Goal: Task Accomplishment & Management: Use online tool/utility

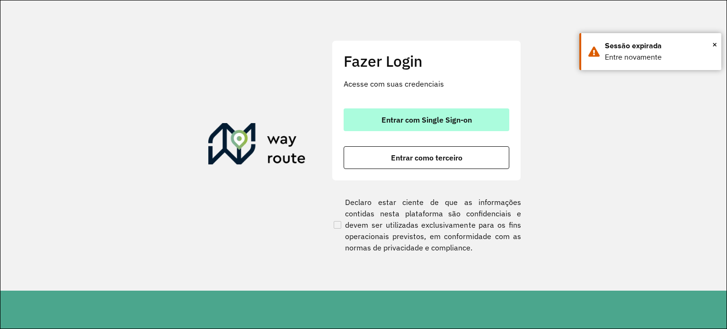
click at [419, 113] on button "Entrar com Single Sign-on" at bounding box center [427, 119] width 166 height 23
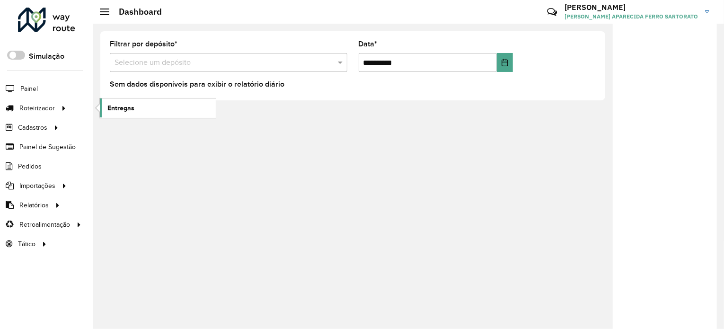
click at [121, 109] on span "Entregas" at bounding box center [120, 108] width 27 height 10
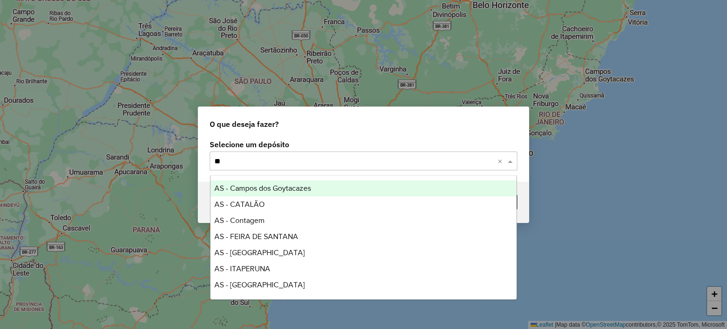
type input "***"
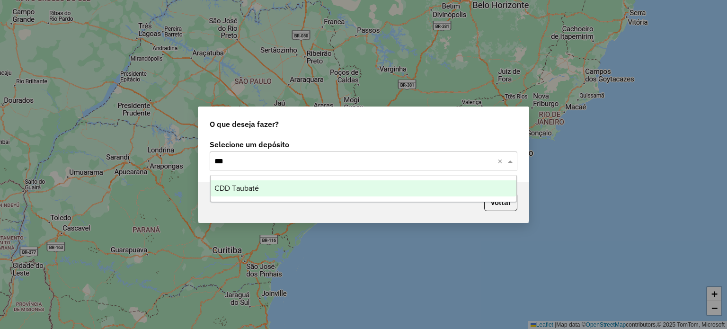
click at [228, 181] on div "CDD Taubaté" at bounding box center [364, 188] width 306 height 16
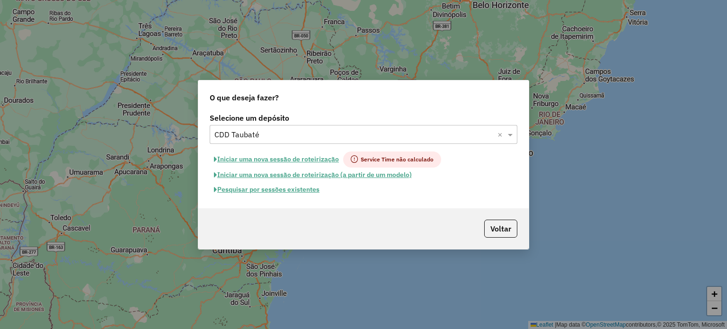
click at [254, 187] on button "Pesquisar por sessões existentes" at bounding box center [267, 189] width 114 height 15
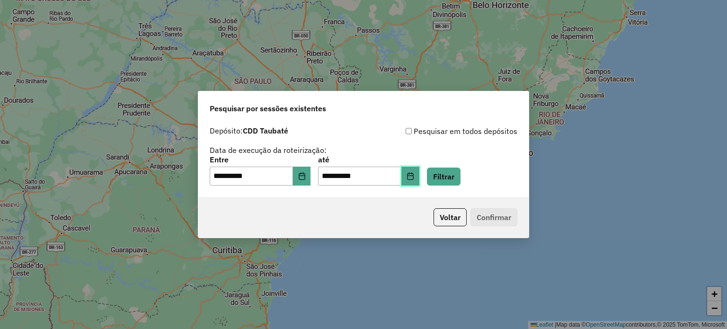
click at [414, 179] on icon "Choose Date" at bounding box center [411, 176] width 8 height 8
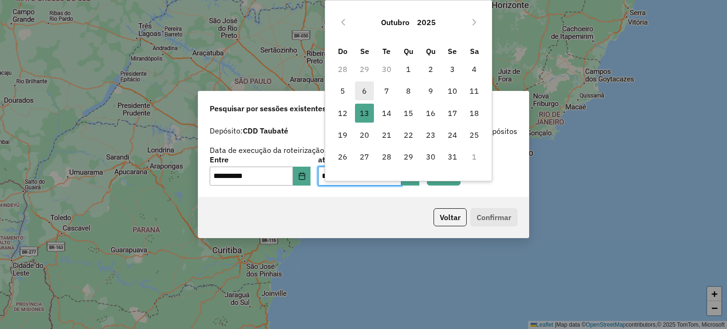
click at [362, 89] on span "6" at bounding box center [364, 90] width 19 height 19
type input "**********"
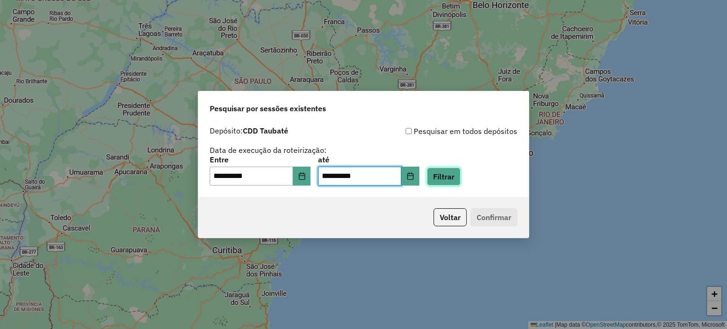
click at [450, 179] on button "Filtrar" at bounding box center [444, 177] width 34 height 18
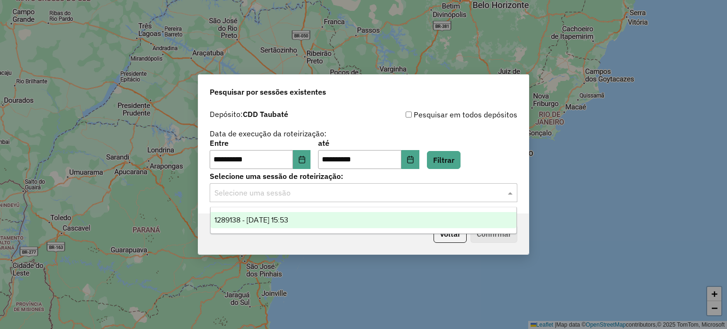
click at [320, 191] on input "text" at bounding box center [353, 192] width 279 height 11
click at [288, 216] on span "1289138 - [DATE] 15:53" at bounding box center [251, 220] width 74 height 8
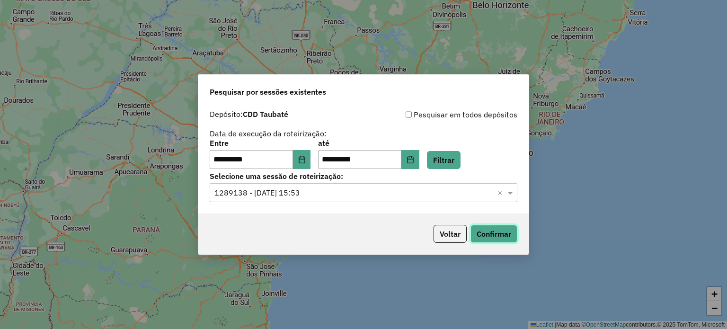
click at [494, 229] on button "Confirmar" at bounding box center [493, 234] width 47 height 18
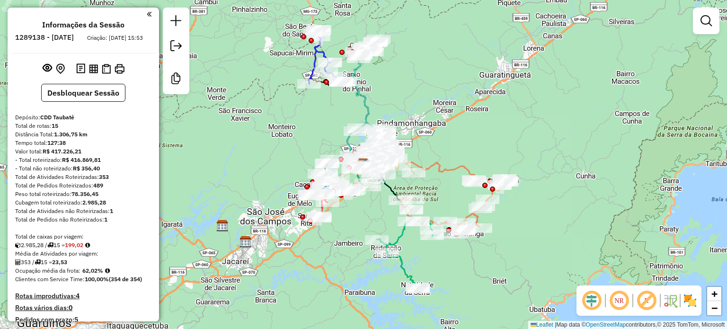
click at [644, 305] on em at bounding box center [646, 300] width 23 height 23
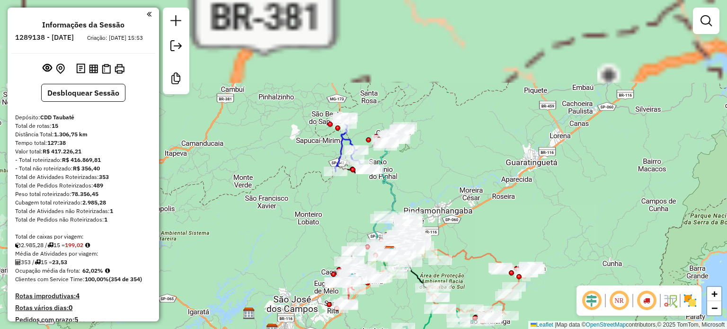
drag, startPoint x: 419, startPoint y: 106, endPoint x: 438, endPoint y: 195, distance: 90.0
click at [445, 195] on div "Janela de atendimento Grade de atendimento Capacidade Transportadoras Veículos …" at bounding box center [363, 164] width 727 height 329
